Goal: Information Seeking & Learning: Learn about a topic

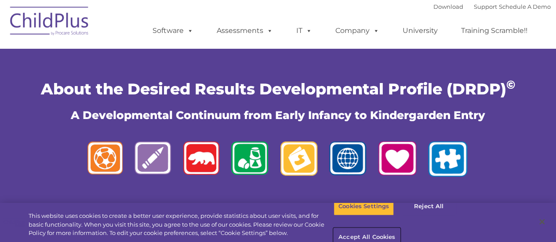
click at [400, 228] on button "Accept All Cookies" at bounding box center [366, 237] width 66 height 18
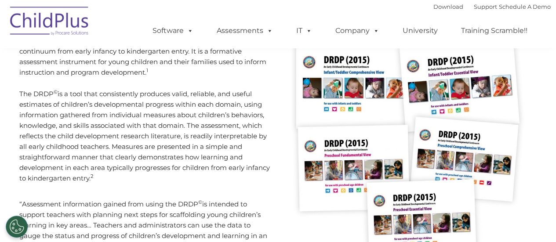
scroll to position [191, 0]
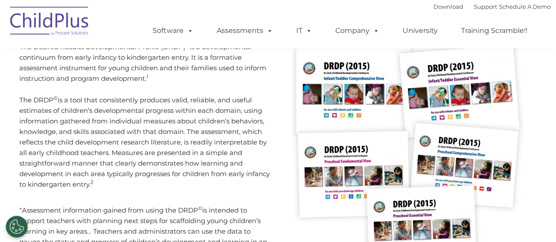
click at [409, 127] on img at bounding box center [411, 158] width 252 height 232
click at [526, 75] on img at bounding box center [411, 158] width 252 height 232
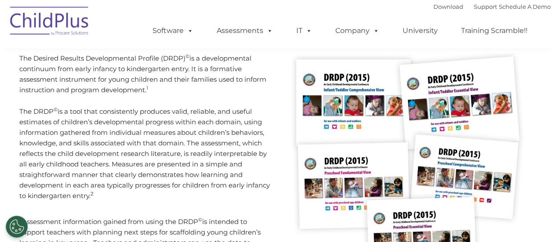
scroll to position [173, 0]
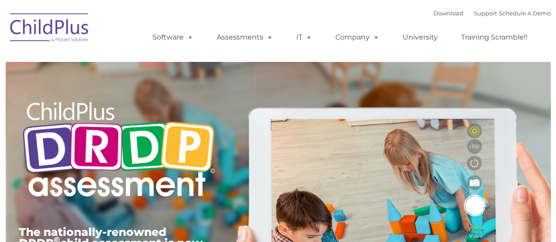
type input ""
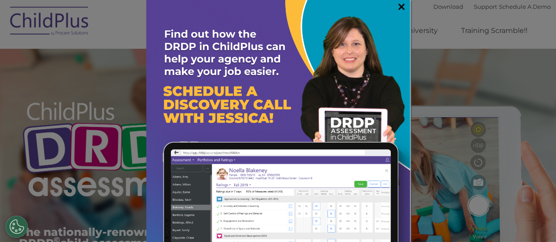
click at [397, 7] on link "×" at bounding box center [401, 6] width 10 height 9
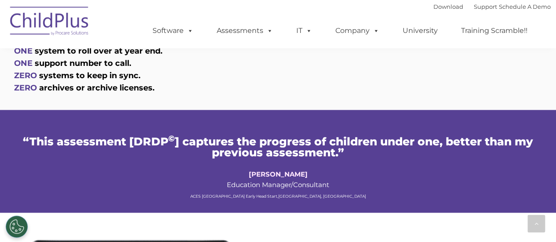
scroll to position [558, 0]
